Goal: Task Accomplishment & Management: Use online tool/utility

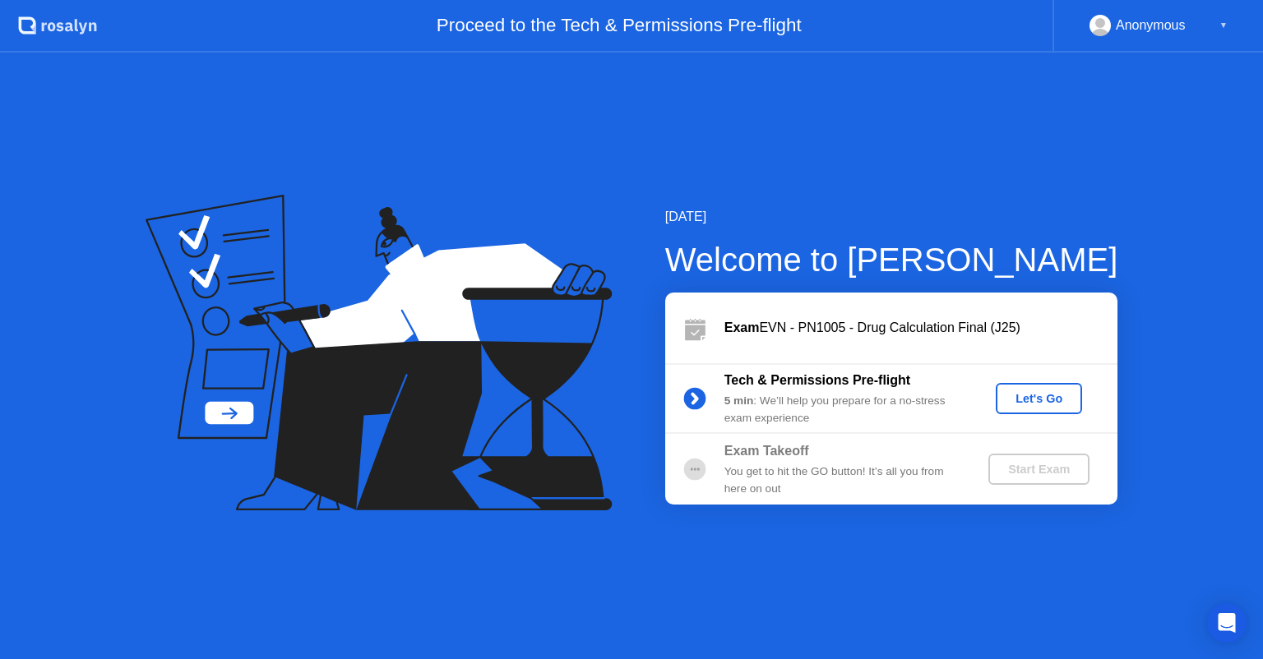
click at [1016, 392] on div "Let's Go" at bounding box center [1038, 398] width 73 height 13
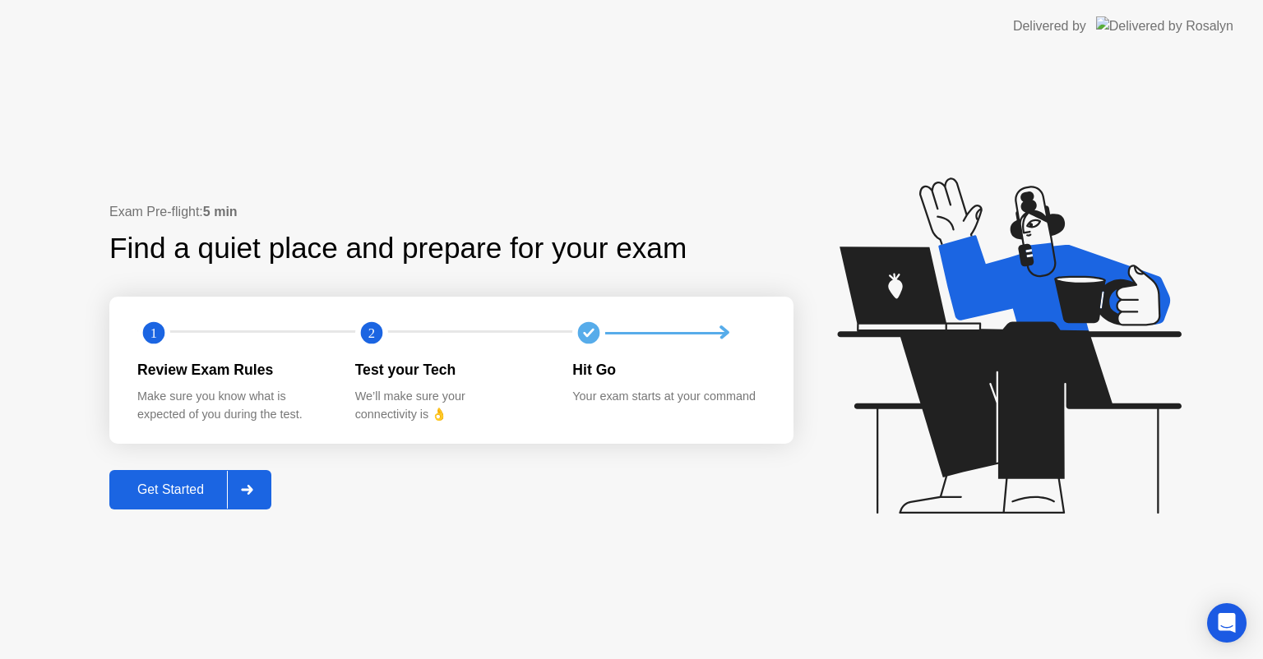
click at [204, 496] on div "Get Started" at bounding box center [170, 490] width 113 height 15
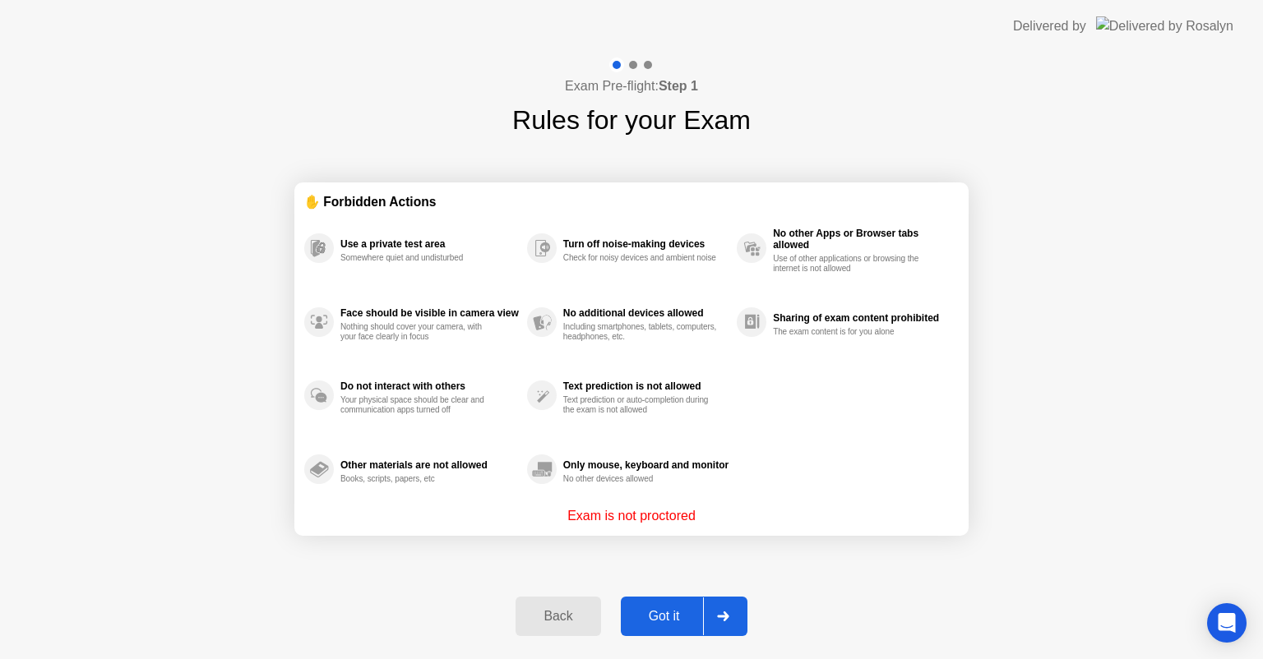
click at [690, 615] on div "Got it" at bounding box center [664, 616] width 77 height 15
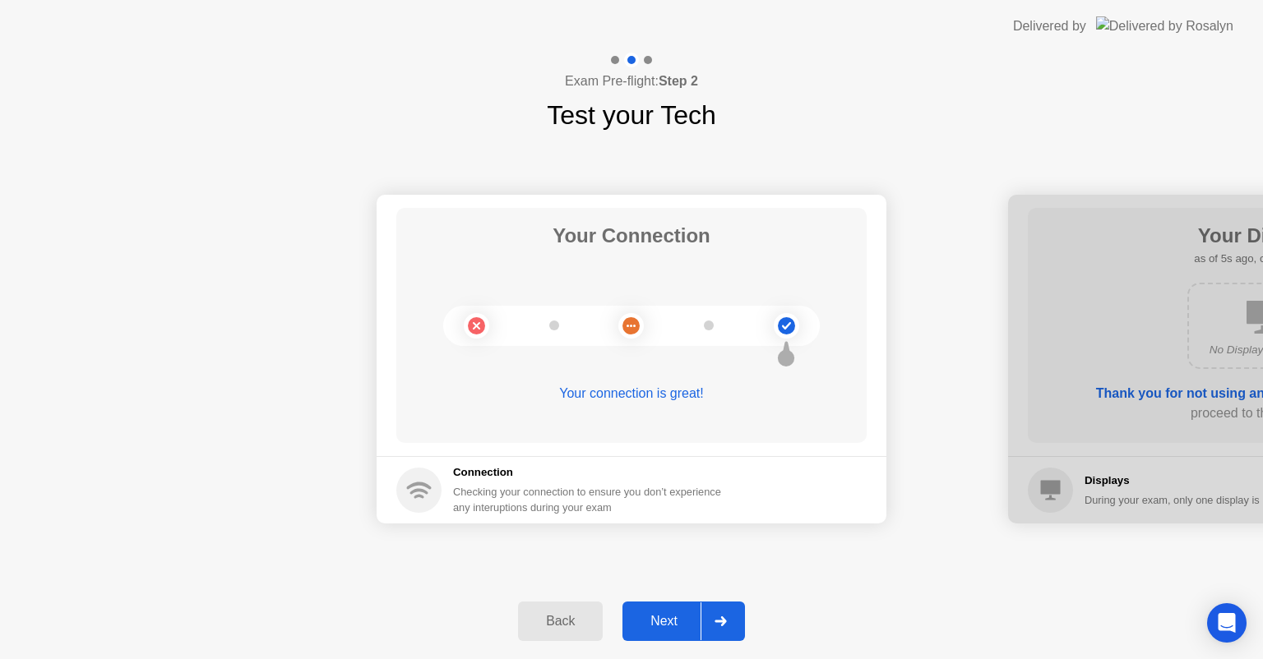
click at [672, 624] on div "Next" at bounding box center [663, 621] width 73 height 15
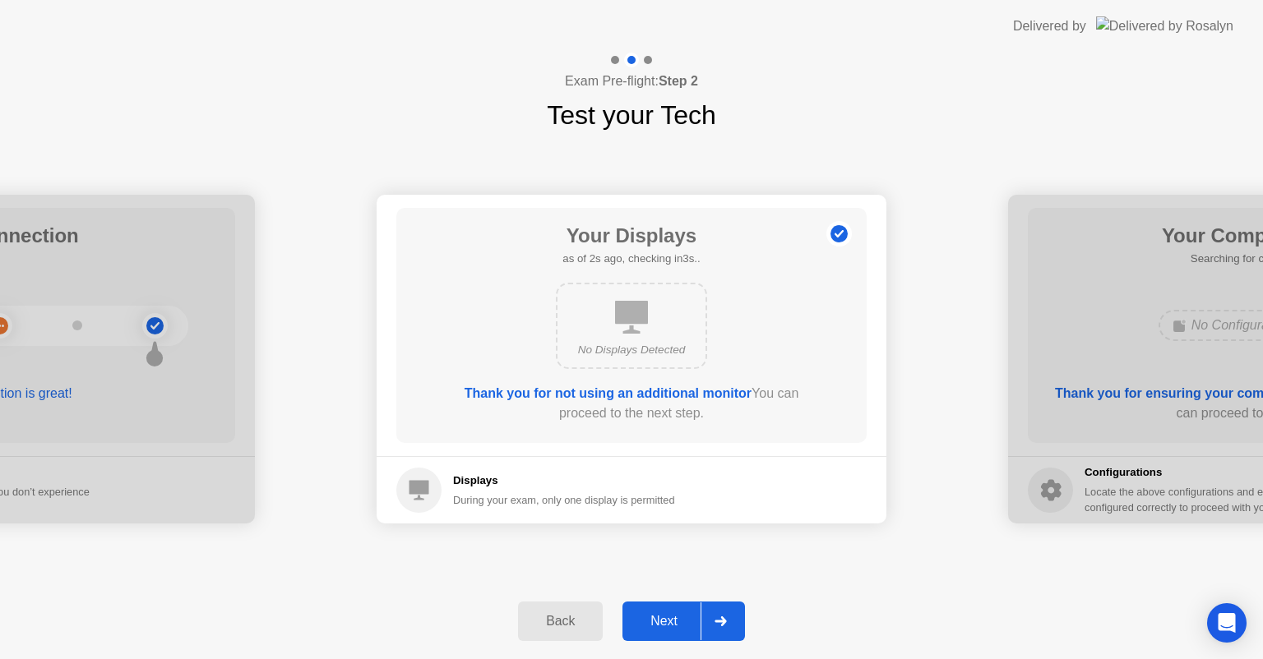
click at [672, 624] on div "Next" at bounding box center [663, 621] width 73 height 15
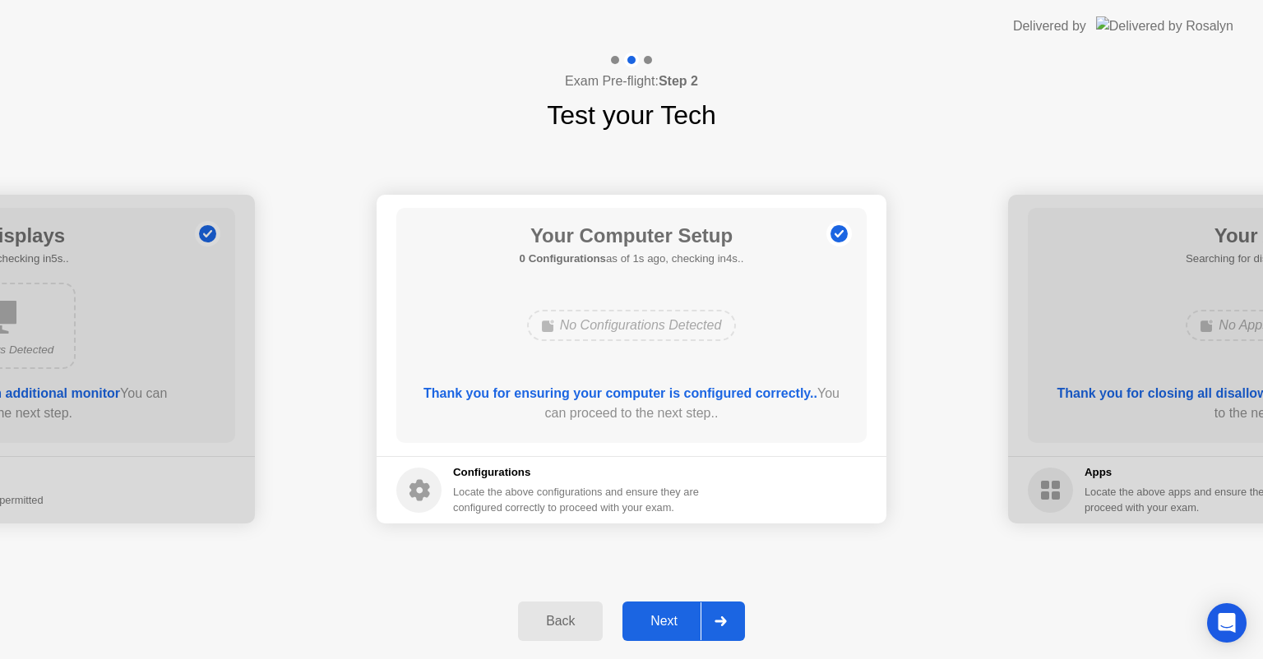
click at [672, 624] on div "Next" at bounding box center [663, 621] width 73 height 15
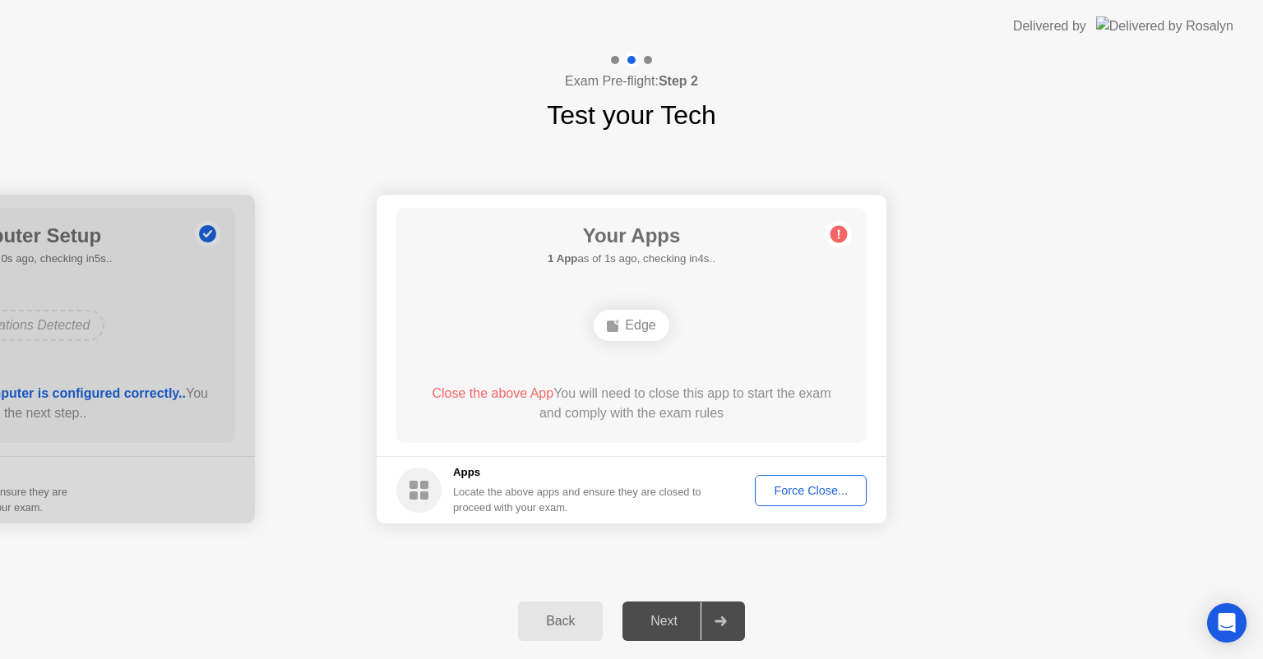
click at [785, 484] on div "Force Close..." at bounding box center [810, 490] width 100 height 13
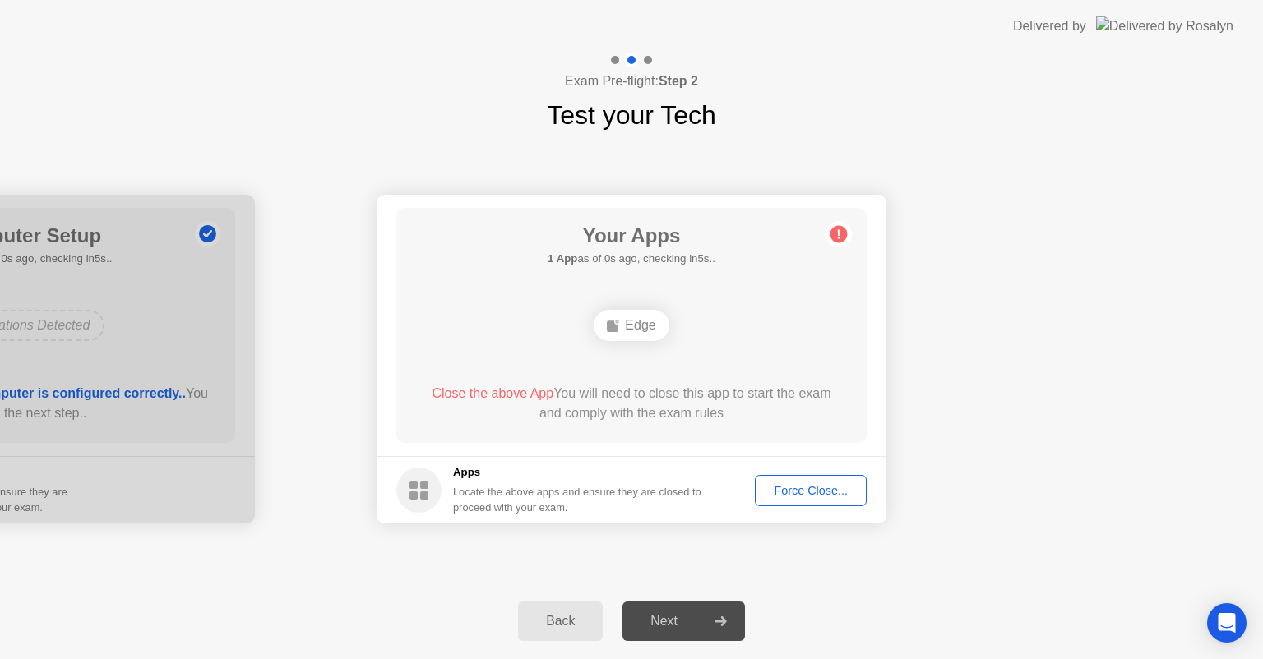
click at [792, 487] on div "Force Close..." at bounding box center [810, 490] width 100 height 13
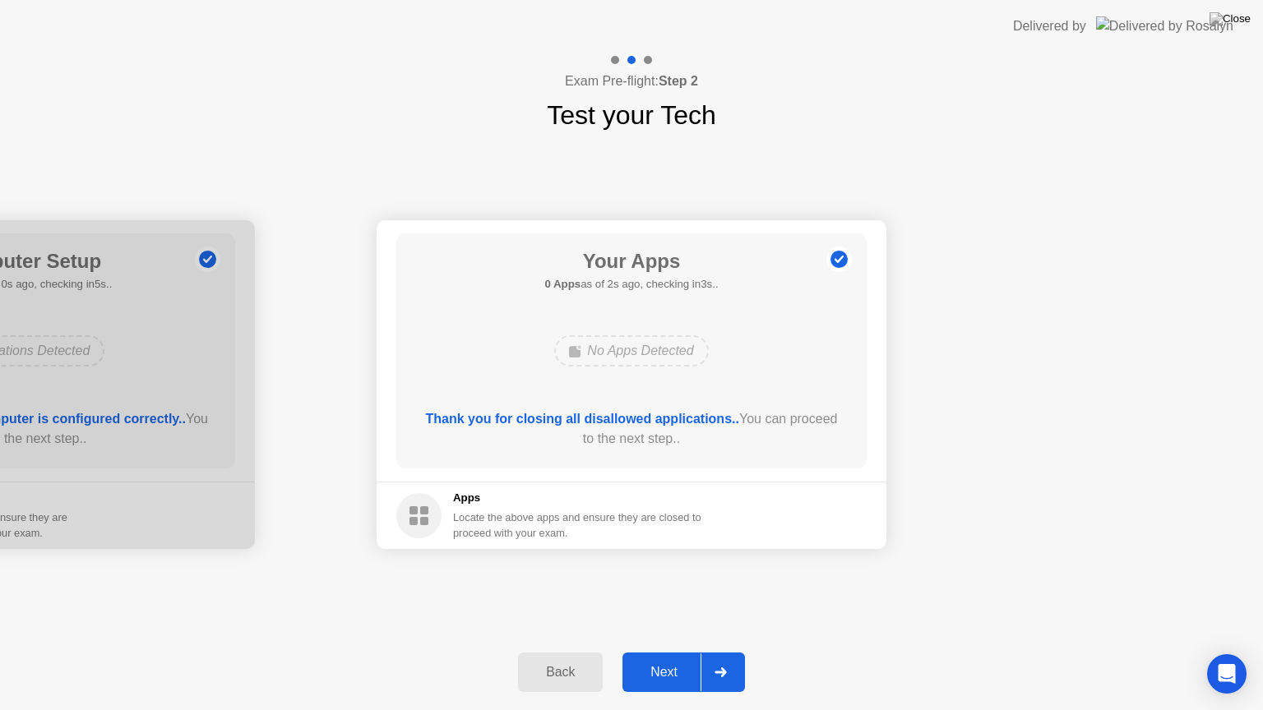
click at [668, 658] on div "Next" at bounding box center [663, 672] width 73 height 15
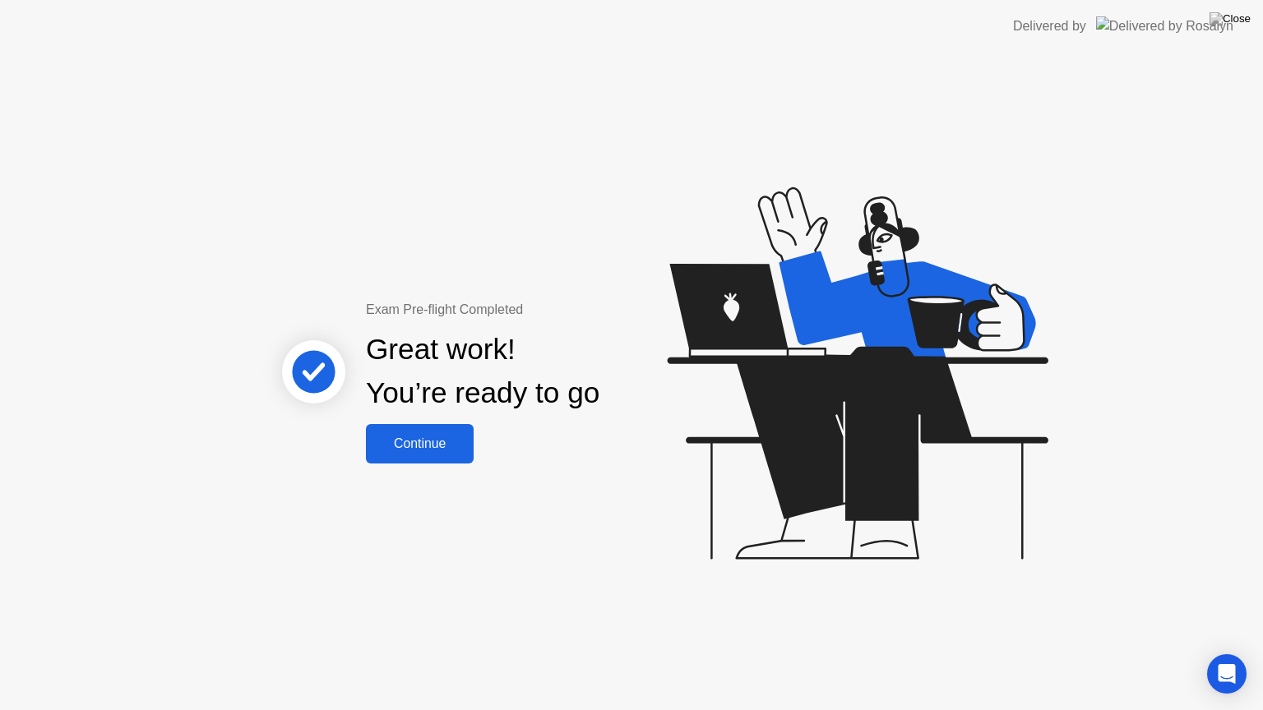
click at [418, 447] on div "Continue" at bounding box center [420, 443] width 98 height 15
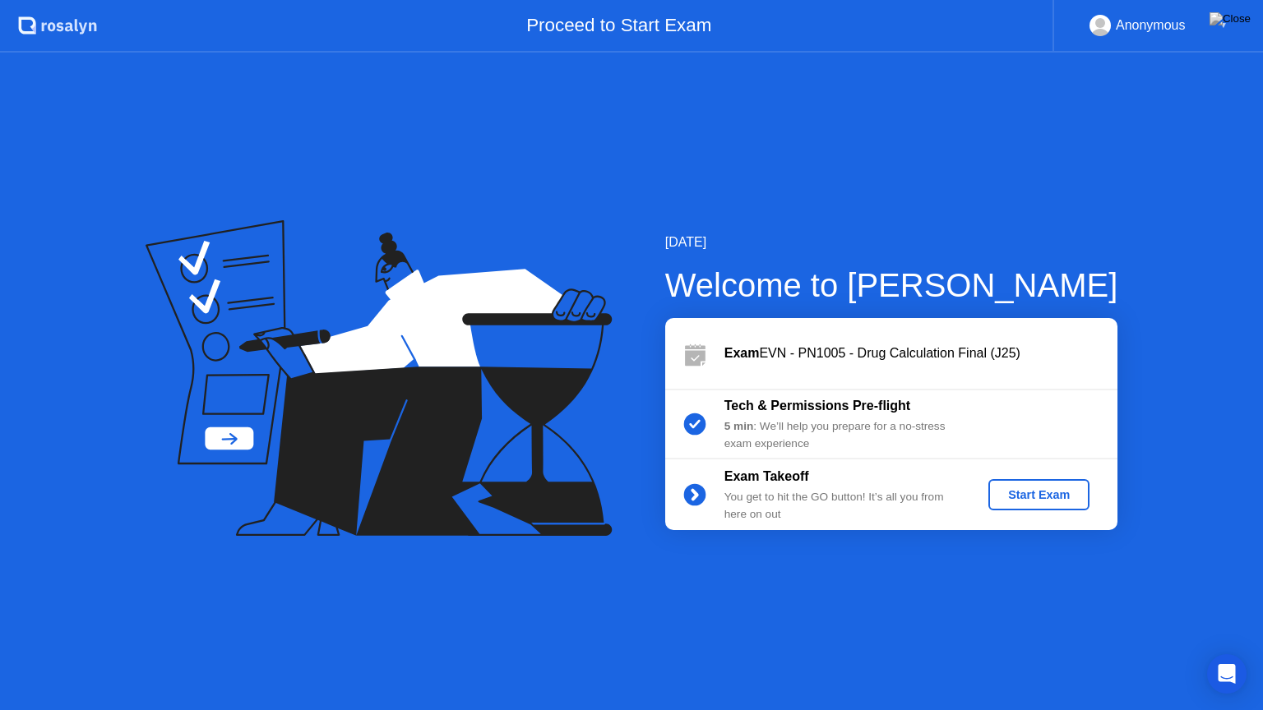
click at [1025, 488] on div "Start Exam" at bounding box center [1039, 494] width 88 height 13
